Goal: Task Accomplishment & Management: Use online tool/utility

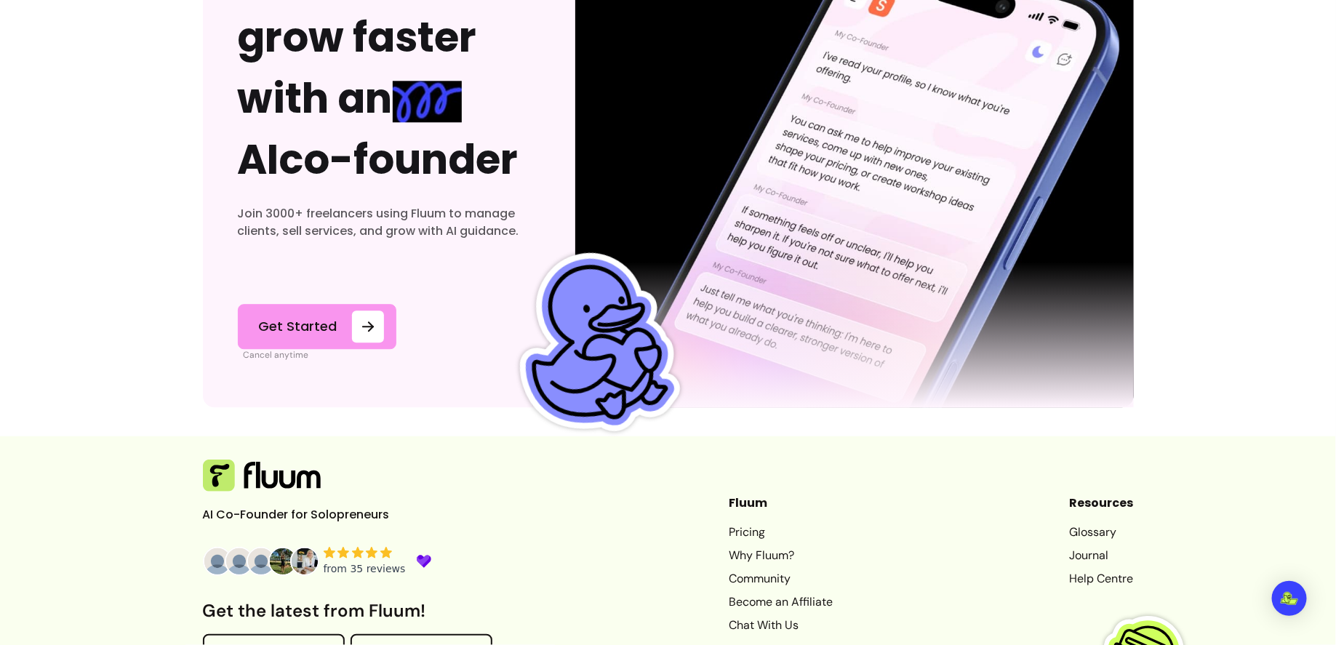
scroll to position [4554, 0]
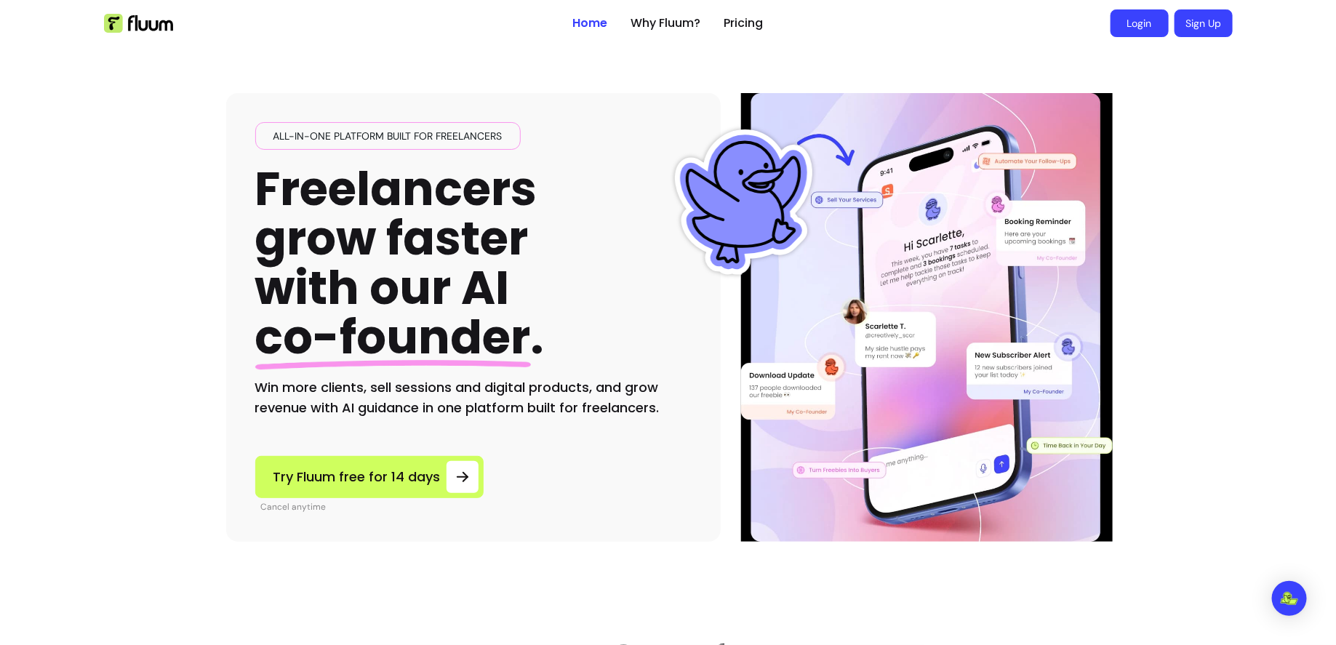
click at [1156, 21] on link "Login" at bounding box center [1139, 23] width 58 height 28
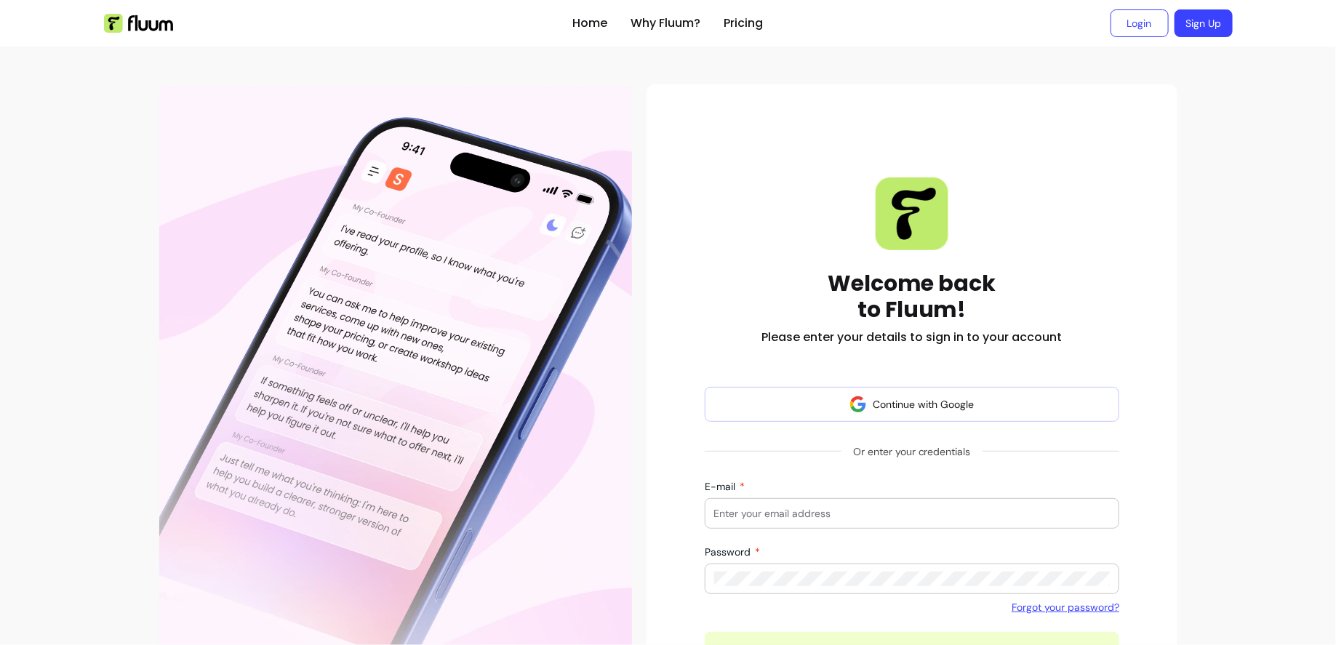
scroll to position [171, 0]
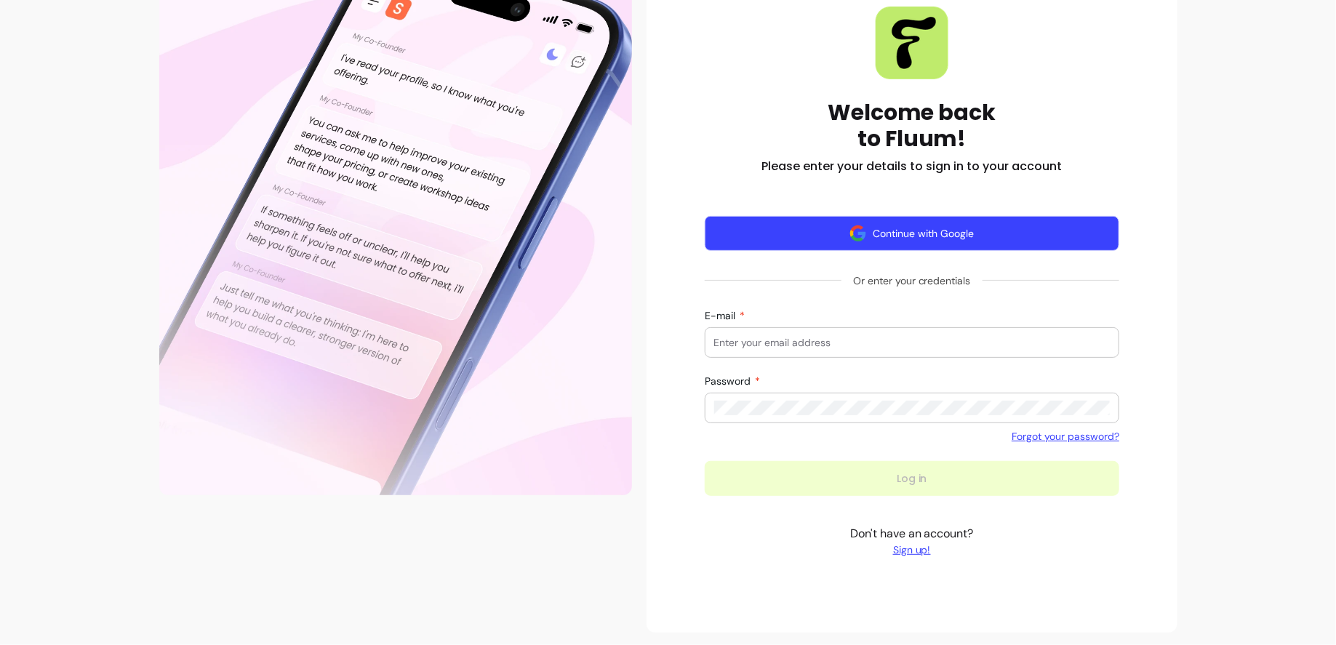
click at [927, 233] on button "Continue with Google" at bounding box center [911, 233] width 415 height 35
